Goal: Transaction & Acquisition: Purchase product/service

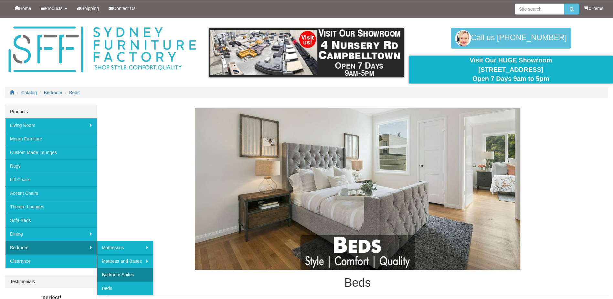
scroll to position [65, 0]
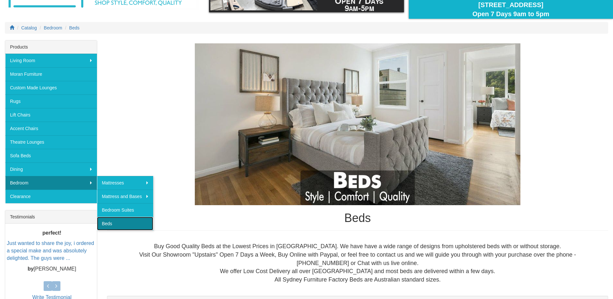
click at [115, 224] on link "Beds" at bounding box center [125, 224] width 56 height 14
